Goal: Task Accomplishment & Management: Complete application form

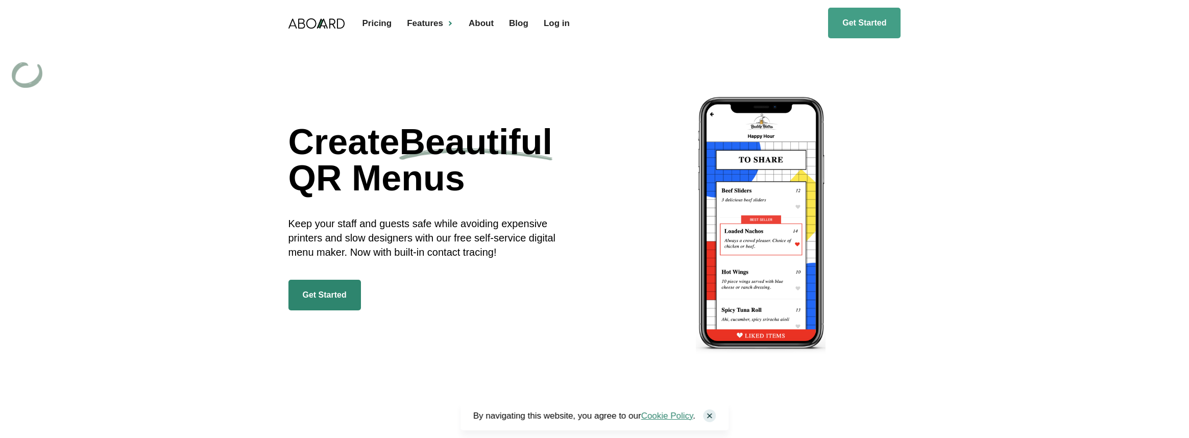
click at [862, 24] on link "Get Started" at bounding box center [864, 23] width 72 height 31
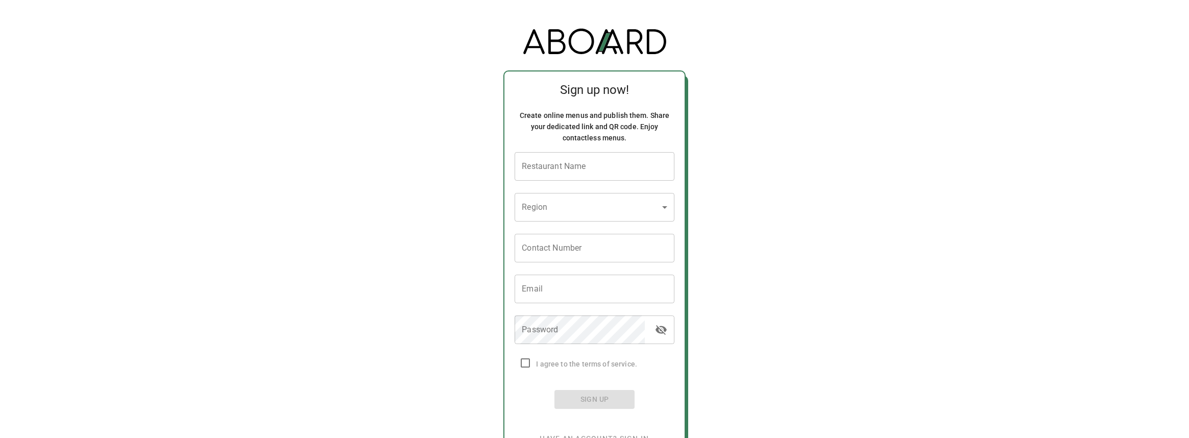
click at [592, 162] on input "Restaurant Name" at bounding box center [593, 166] width 159 height 29
type input "test"
click at [597, 195] on body "Sign up now! Create online menus and publish them. Share your dedicated link an…" at bounding box center [594, 233] width 1189 height 442
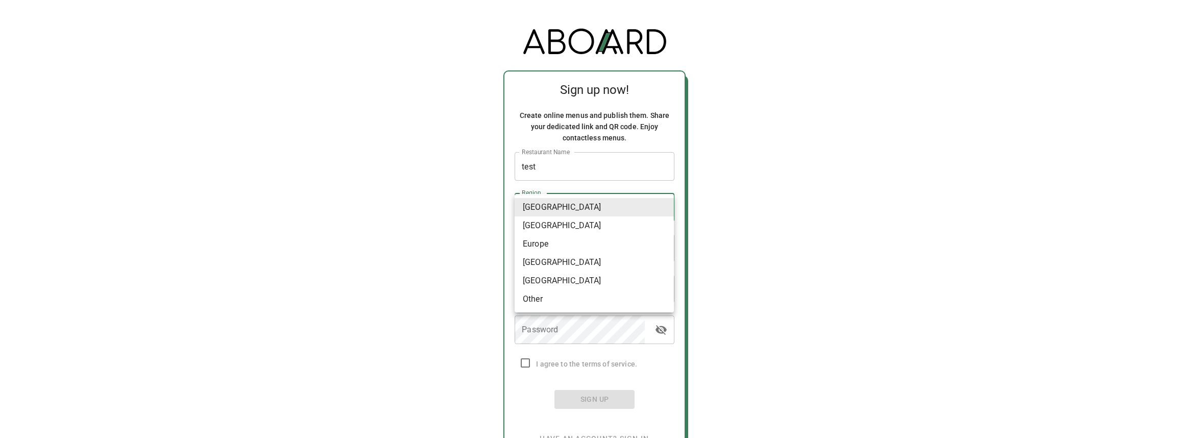
click at [576, 226] on li "Canada" at bounding box center [593, 225] width 159 height 18
type input "Canada"
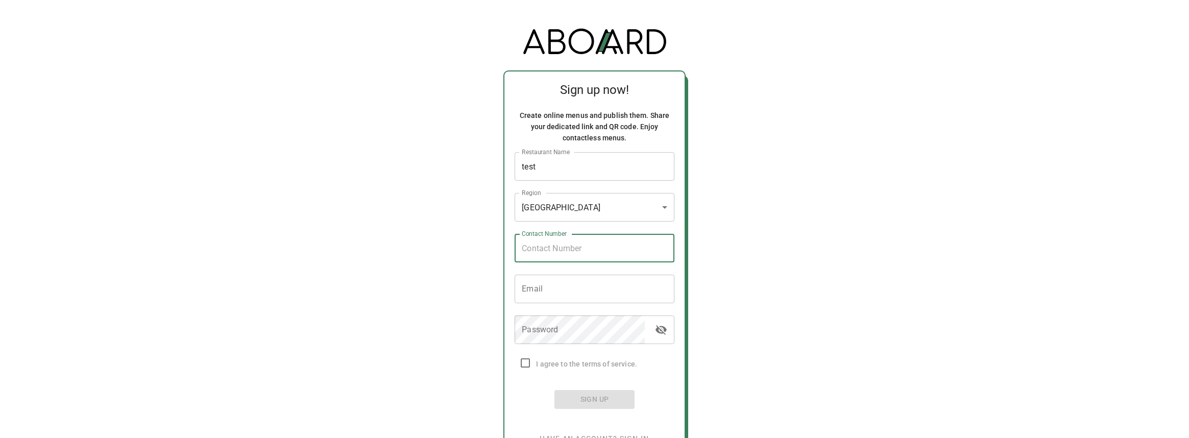
click at [551, 246] on input "Contact Number" at bounding box center [593, 248] width 159 height 29
type input "3477626851"
type input "United States"
type input "corytimothy@gmail.com"
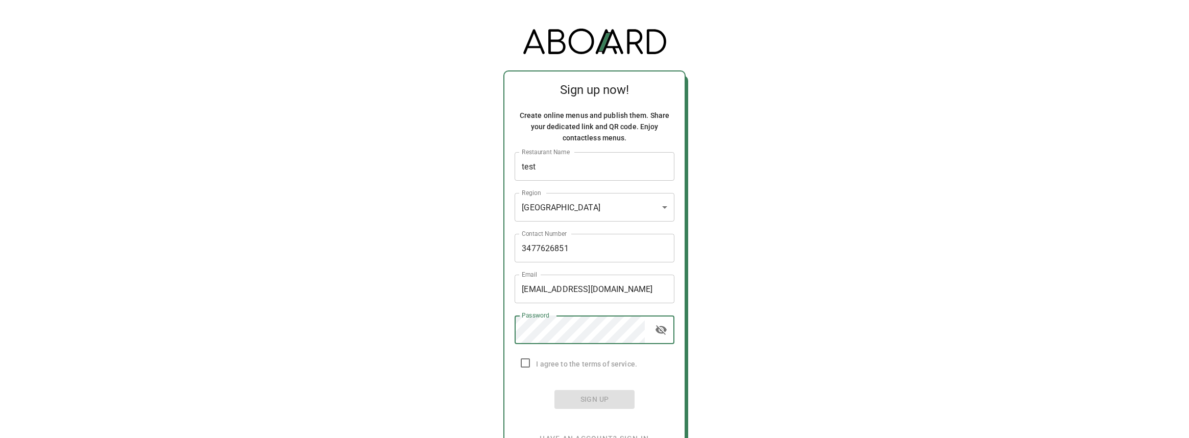
click at [524, 366] on input "checkbox" at bounding box center [524, 362] width 21 height 21
checkbox input "true"
click at [613, 400] on span "Sign Up" at bounding box center [593, 399] width 63 height 13
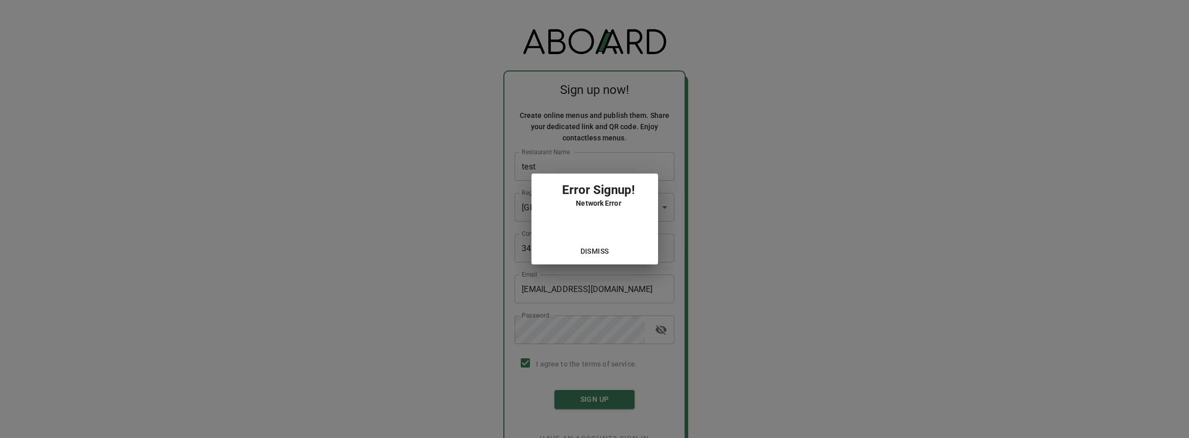
click at [602, 252] on span "Dismiss" at bounding box center [594, 251] width 29 height 13
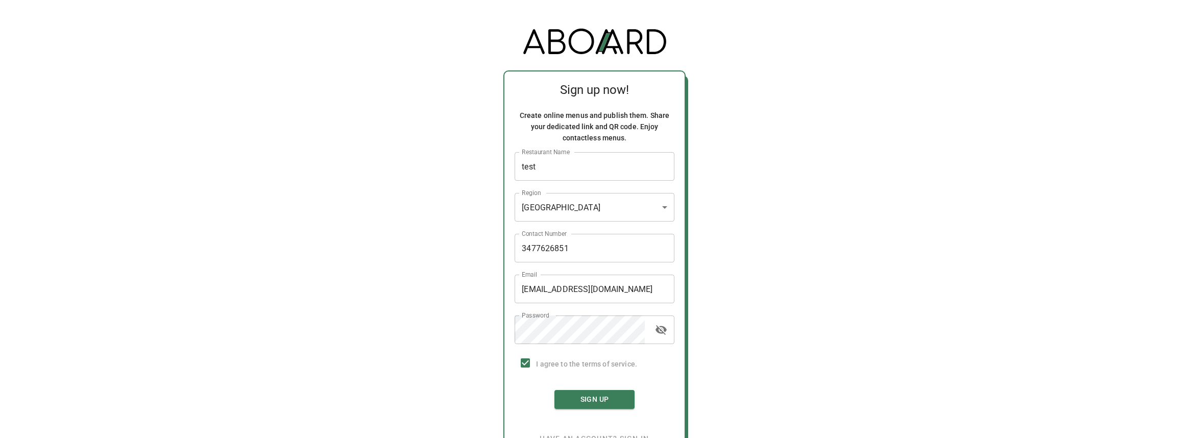
click at [553, 170] on input "test" at bounding box center [593, 166] width 159 height 29
type input "testing123"
click at [596, 404] on span "Sign Up" at bounding box center [593, 399] width 63 height 13
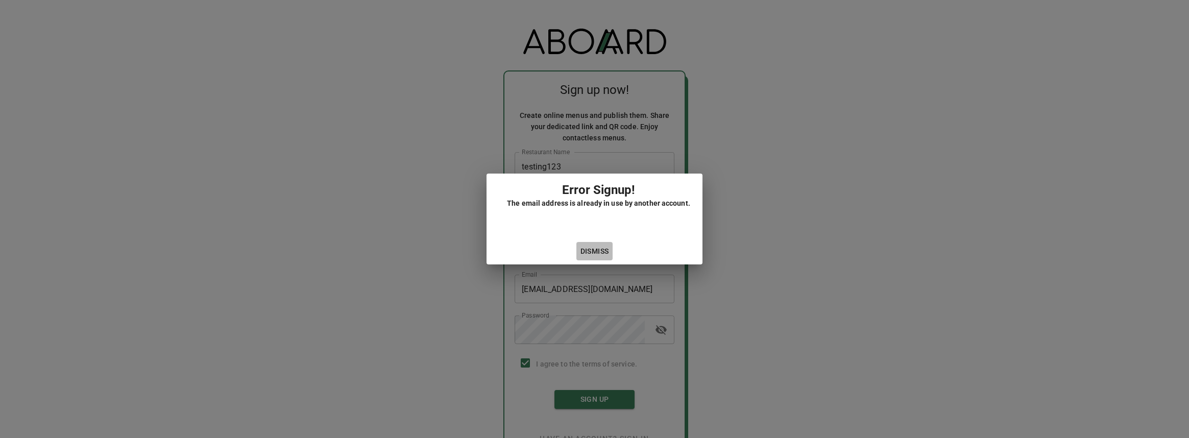
click at [595, 259] on button "Dismiss" at bounding box center [594, 251] width 37 height 19
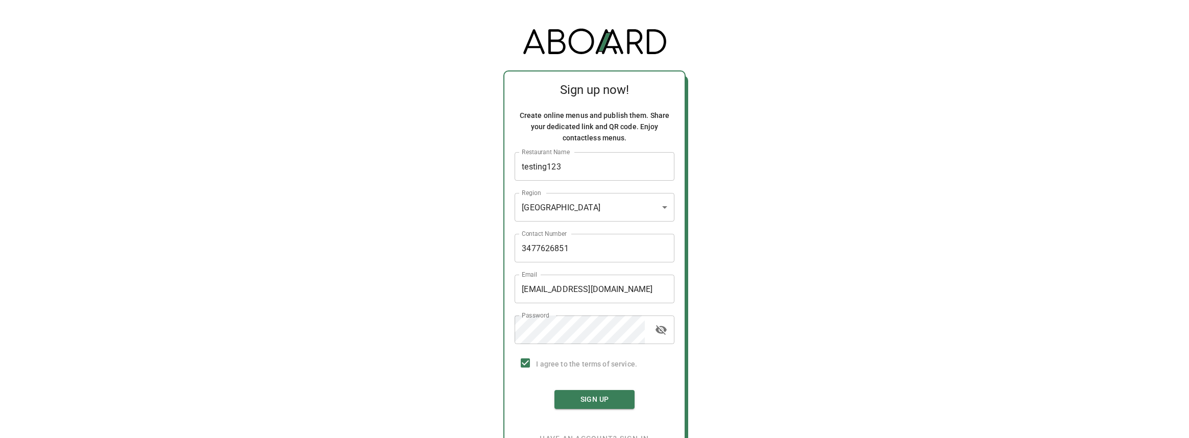
click at [622, 33] on img at bounding box center [594, 42] width 143 height 26
click at [612, 40] on img at bounding box center [594, 42] width 143 height 26
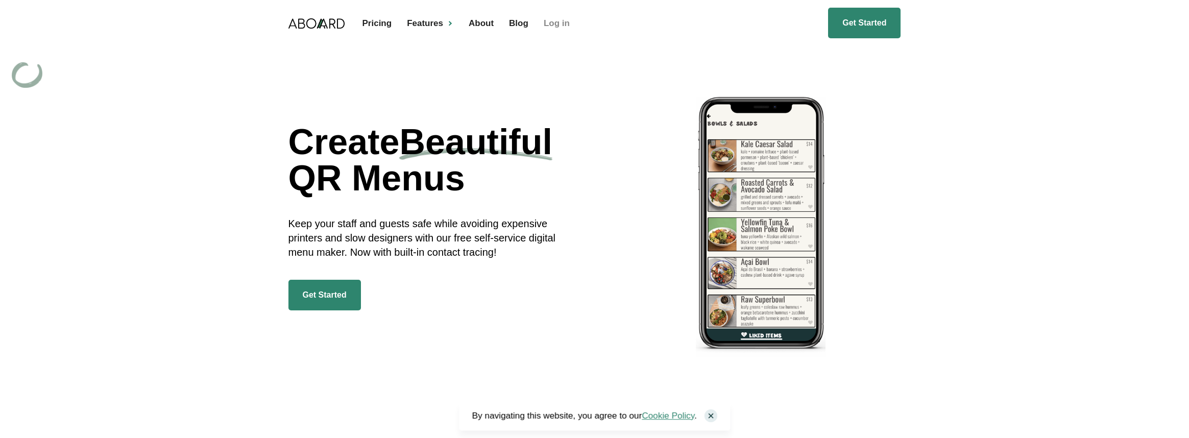
click at [546, 21] on link "Log in" at bounding box center [553, 23] width 41 height 29
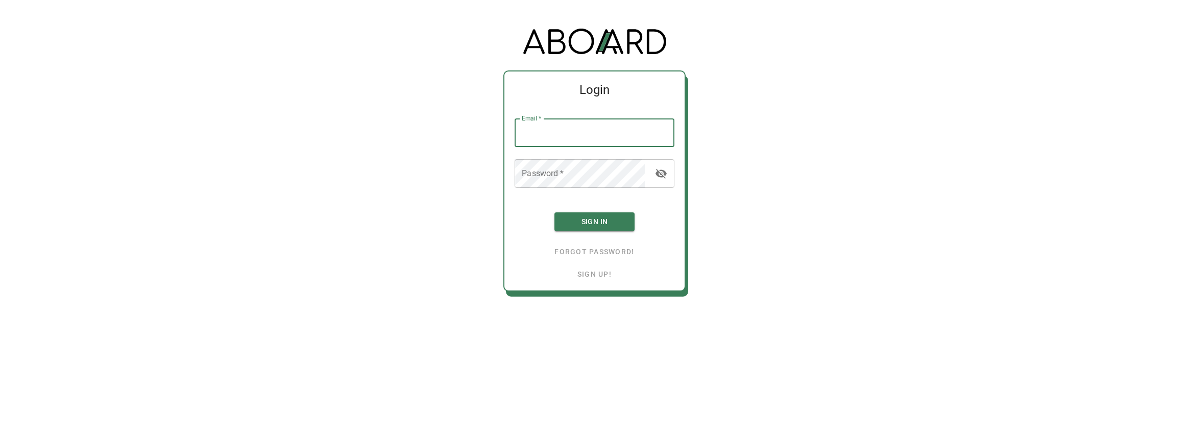
click at [583, 132] on input "Email   *" at bounding box center [593, 132] width 159 height 29
click at [579, 251] on link "Forgot password!" at bounding box center [594, 252] width 80 height 8
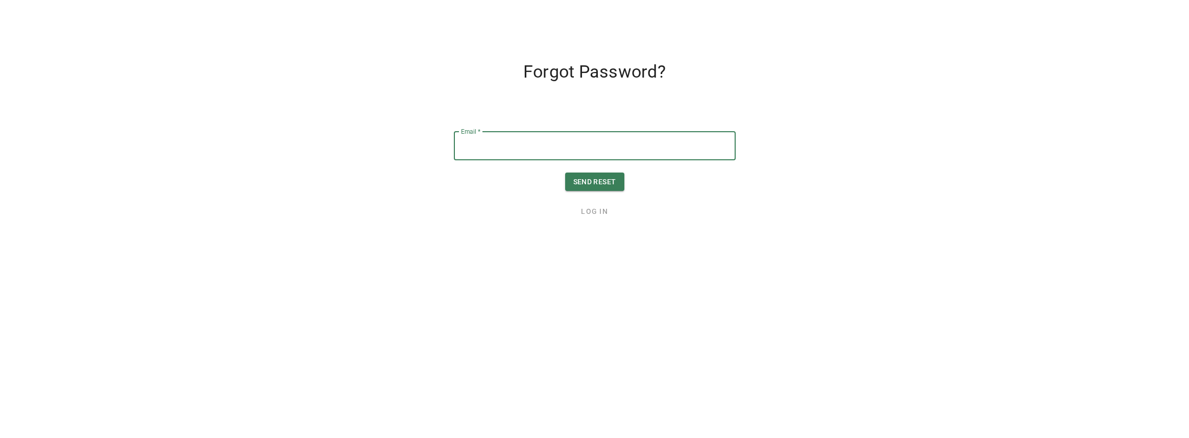
click at [523, 157] on input "Email   *" at bounding box center [595, 146] width 282 height 29
type input "corytimothy@gmail.com"
click at [575, 180] on span "Send reset" at bounding box center [594, 182] width 43 height 13
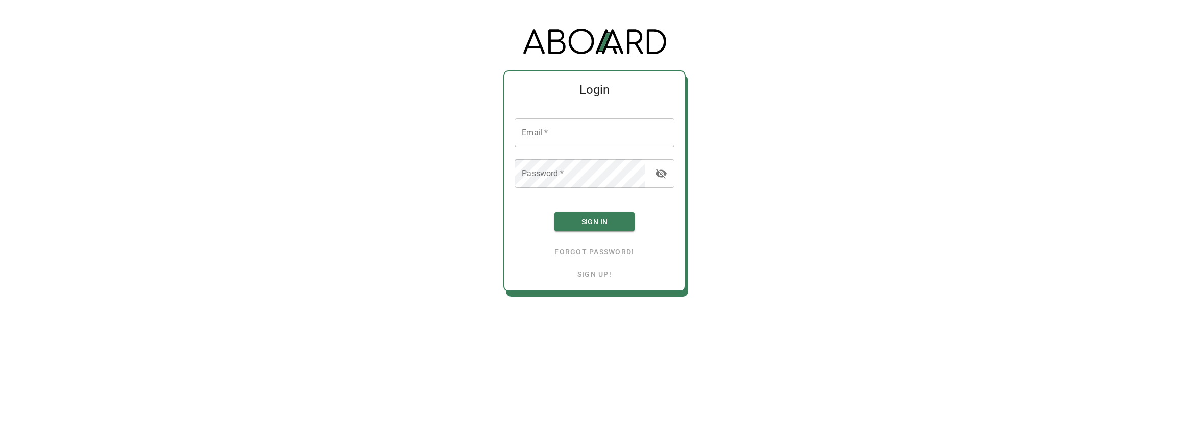
click at [558, 133] on input "Email   *" at bounding box center [593, 132] width 159 height 29
type input "corytimothy@gmail.com"
click at [569, 220] on span "Sign In" at bounding box center [593, 221] width 63 height 13
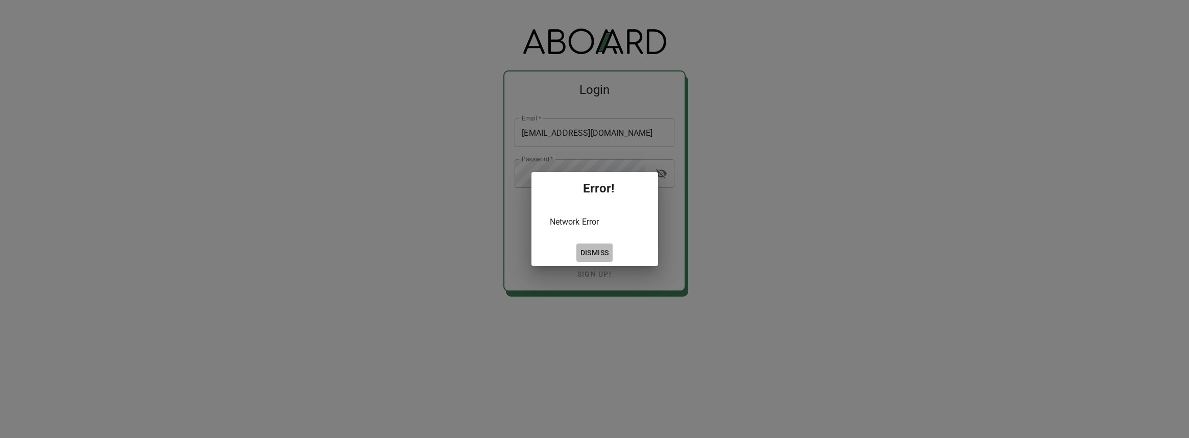
click at [604, 253] on span "Dismiss" at bounding box center [594, 252] width 29 height 13
